Goal: Find specific page/section: Find specific page/section

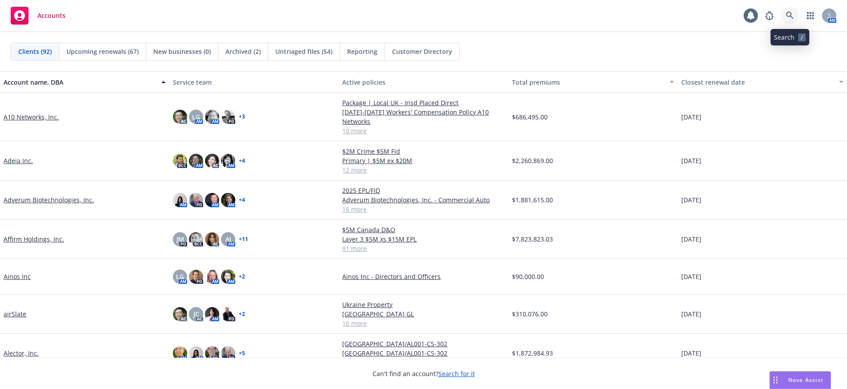
click at [787, 13] on icon at bounding box center [790, 16] width 8 height 8
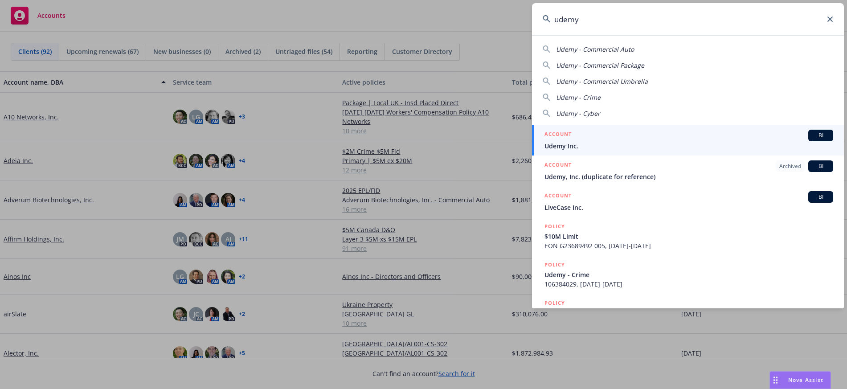
type input "udemy"
click at [582, 141] on span "Udemy Inc." at bounding box center [689, 145] width 289 height 9
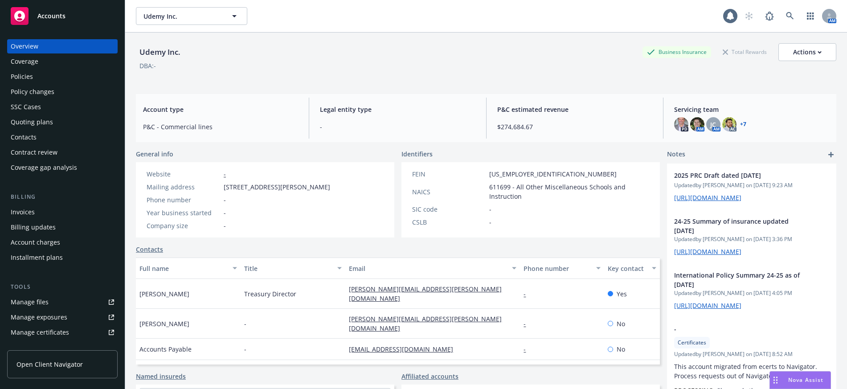
click at [26, 76] on div "Policies" at bounding box center [22, 77] width 22 height 14
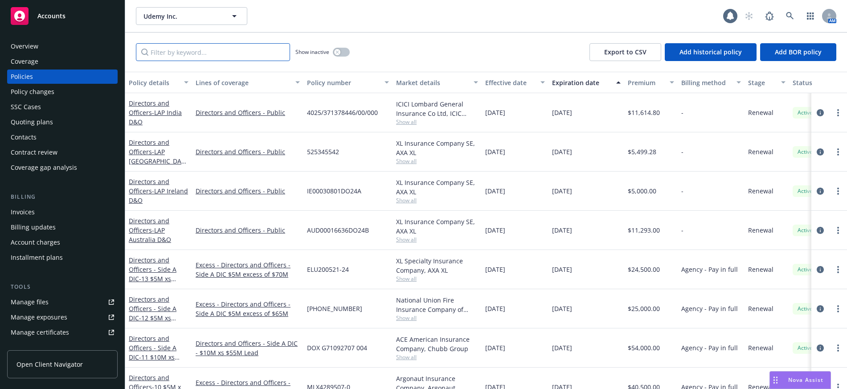
click at [186, 57] on input "Filter by keyword..." at bounding box center [213, 52] width 154 height 18
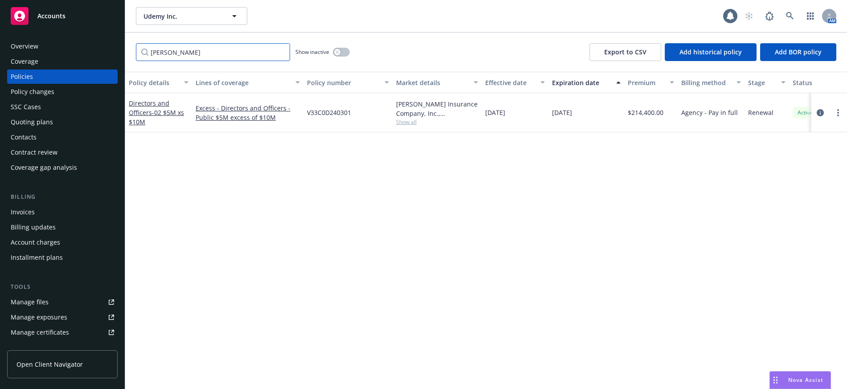
type input "[PERSON_NAME]"
click at [790, 17] on icon at bounding box center [790, 16] width 8 height 8
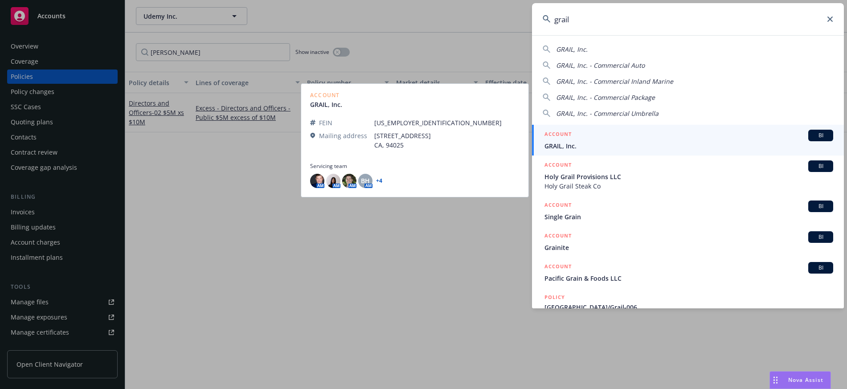
type input "grail"
click at [555, 143] on span "GRAIL, Inc." at bounding box center [689, 145] width 289 height 9
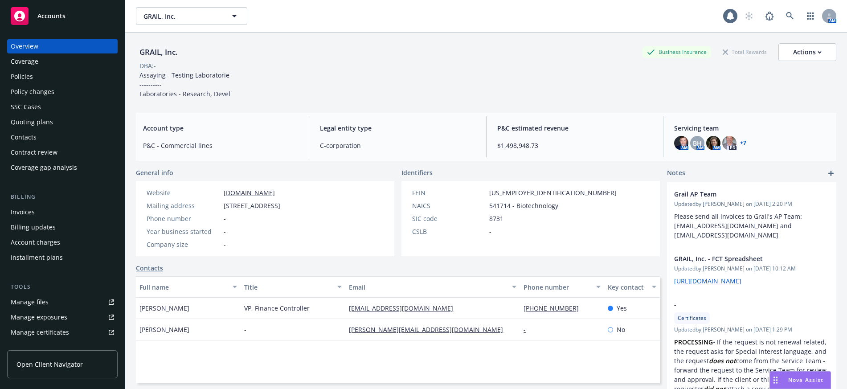
click at [21, 75] on div "Policies" at bounding box center [22, 77] width 22 height 14
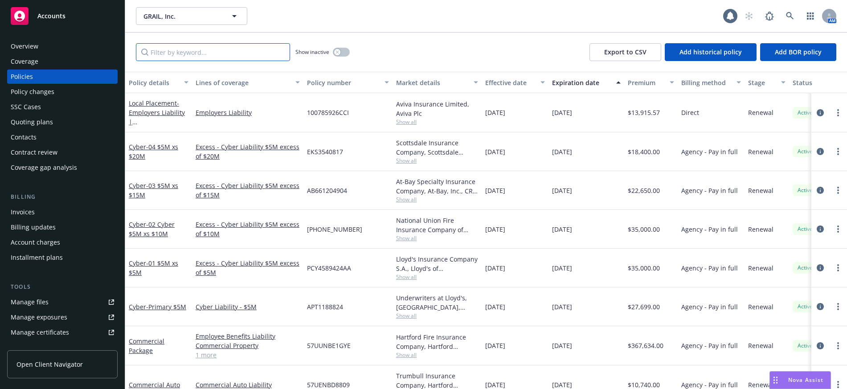
click at [169, 55] on input "Filter by keyword..." at bounding box center [213, 52] width 154 height 18
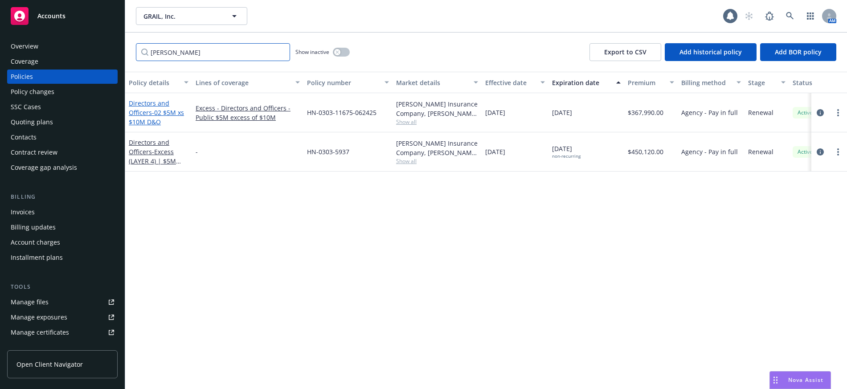
type input "[PERSON_NAME]"
click at [143, 111] on link "Directors and Officers - 02 $5M xs $10M D&O" at bounding box center [156, 112] width 55 height 27
